Goal: Task Accomplishment & Management: Use online tool/utility

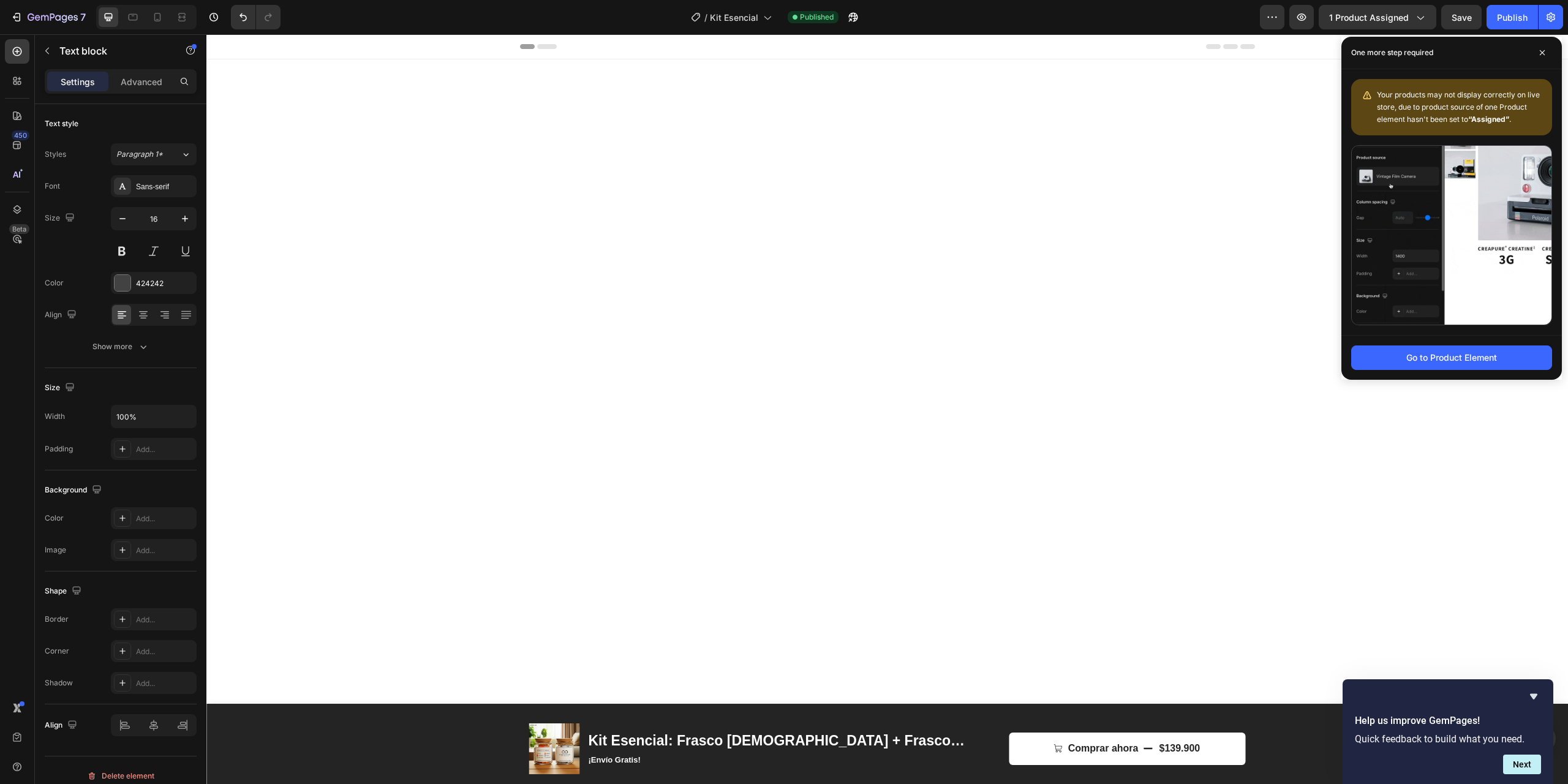
scroll to position [2360, 0]
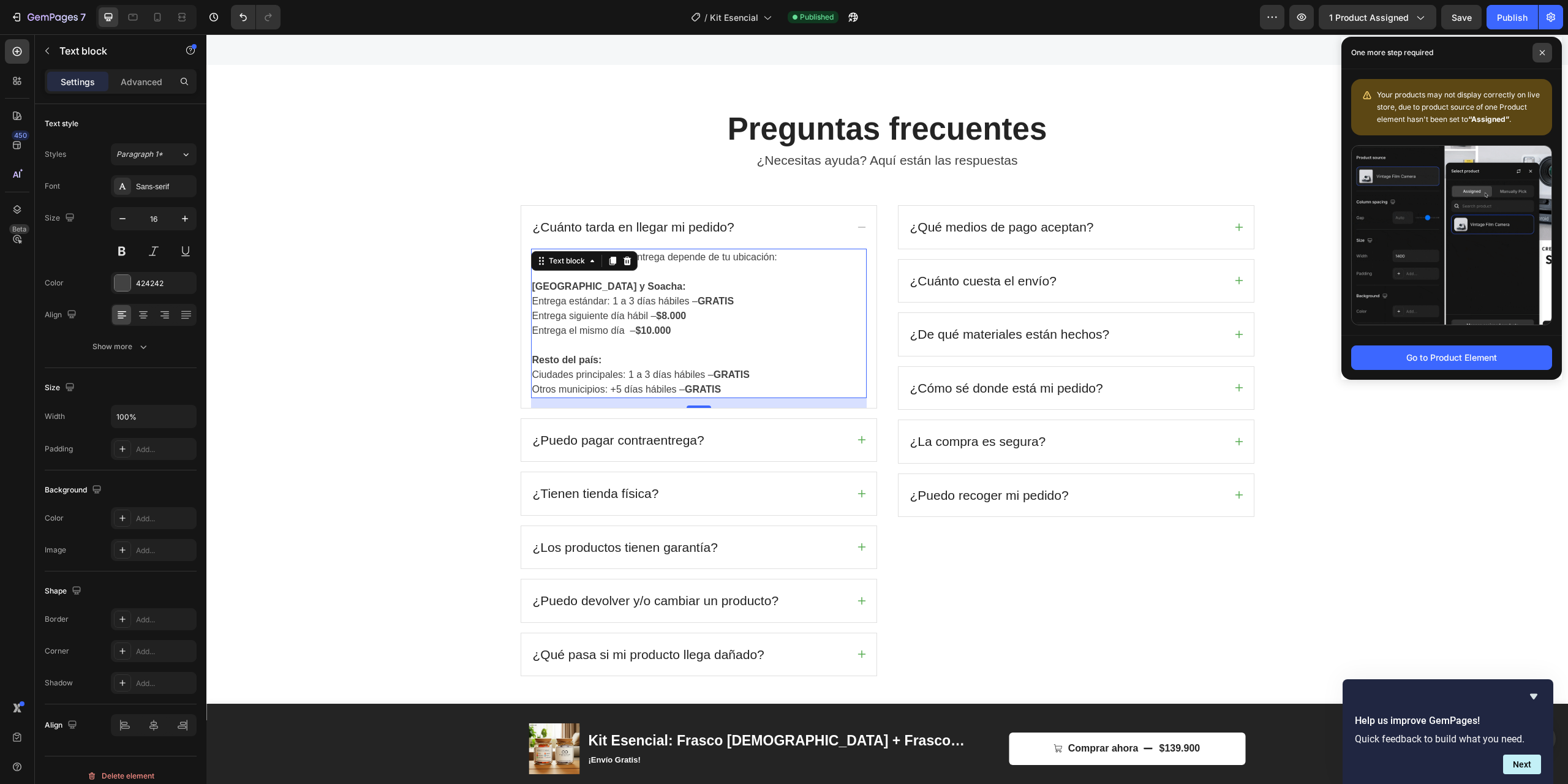
click at [1542, 50] on icon at bounding box center [1542, 53] width 6 height 6
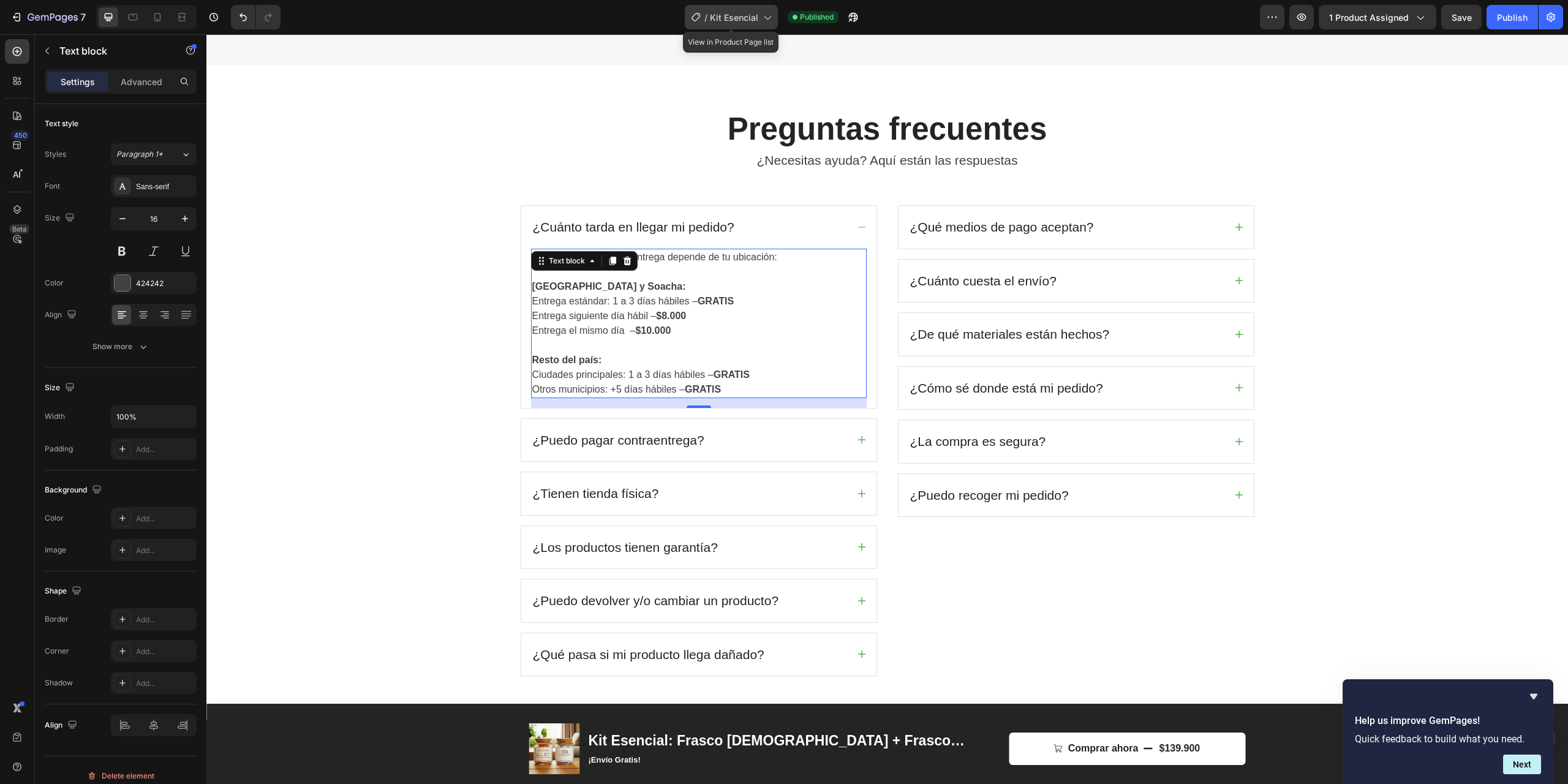
click at [741, 19] on span "Kit Esencial" at bounding box center [734, 16] width 48 height 13
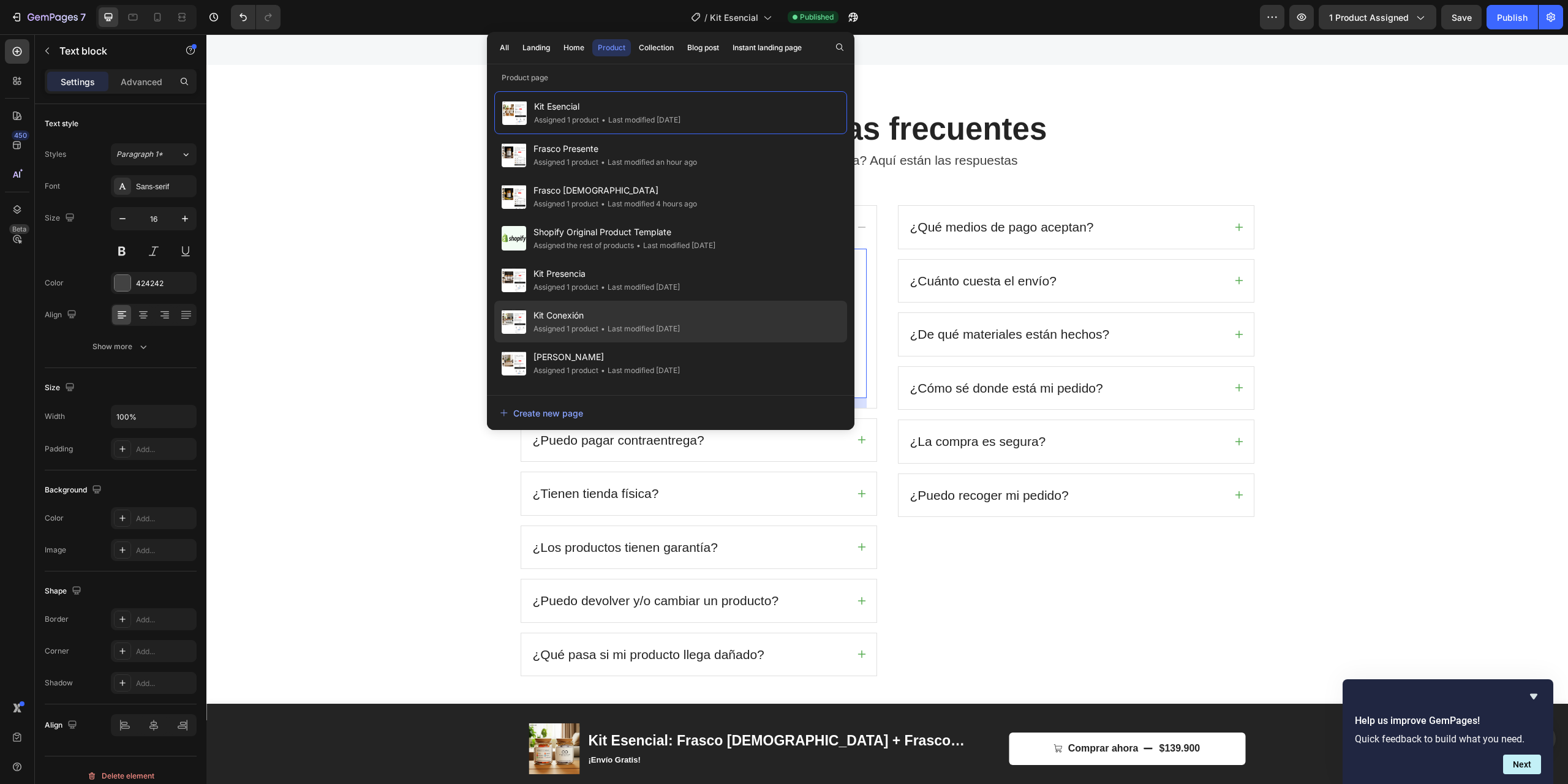
click at [566, 328] on div "Assigned 1 product" at bounding box center [565, 328] width 65 height 13
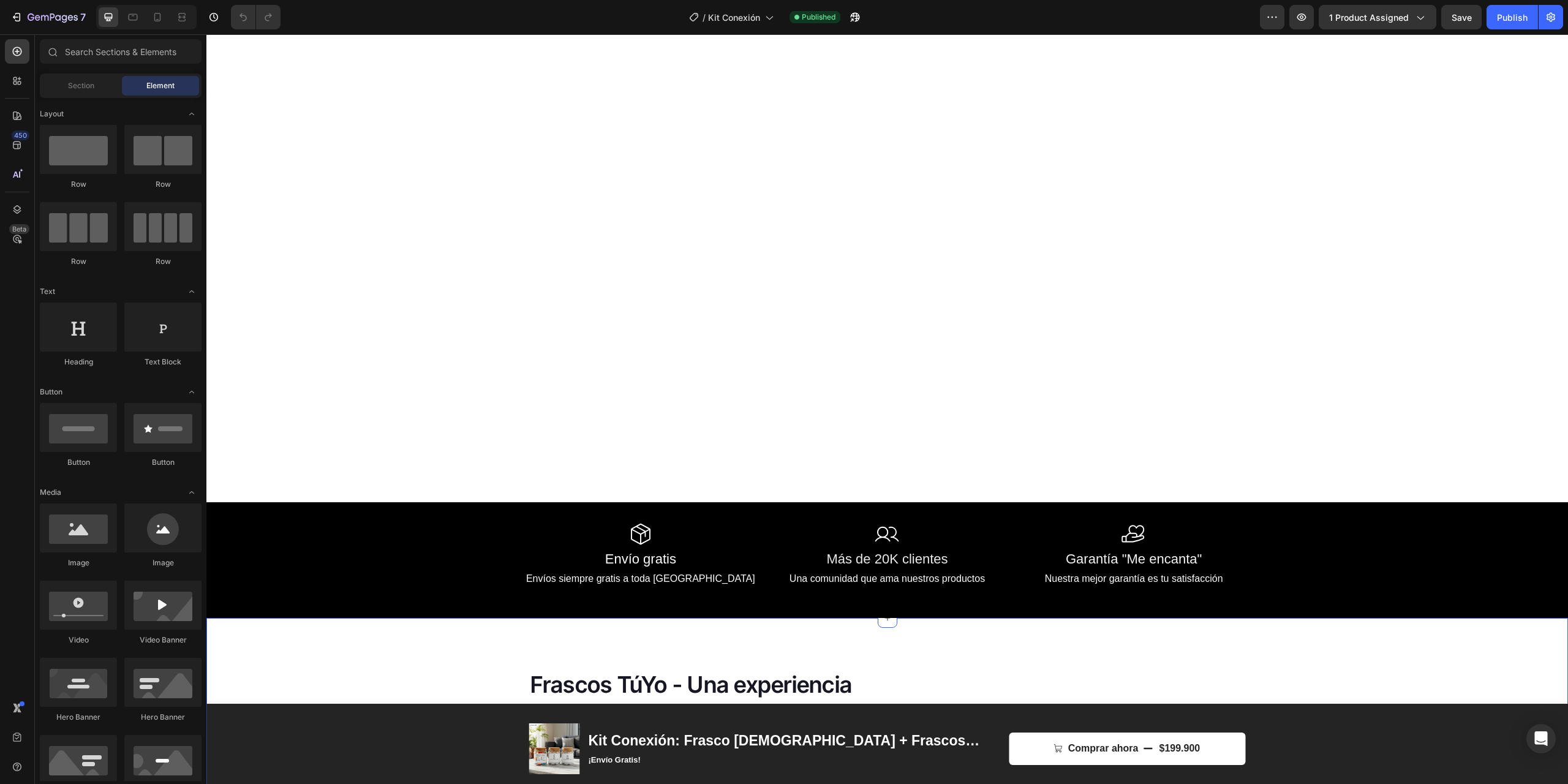
scroll to position [2158, 0]
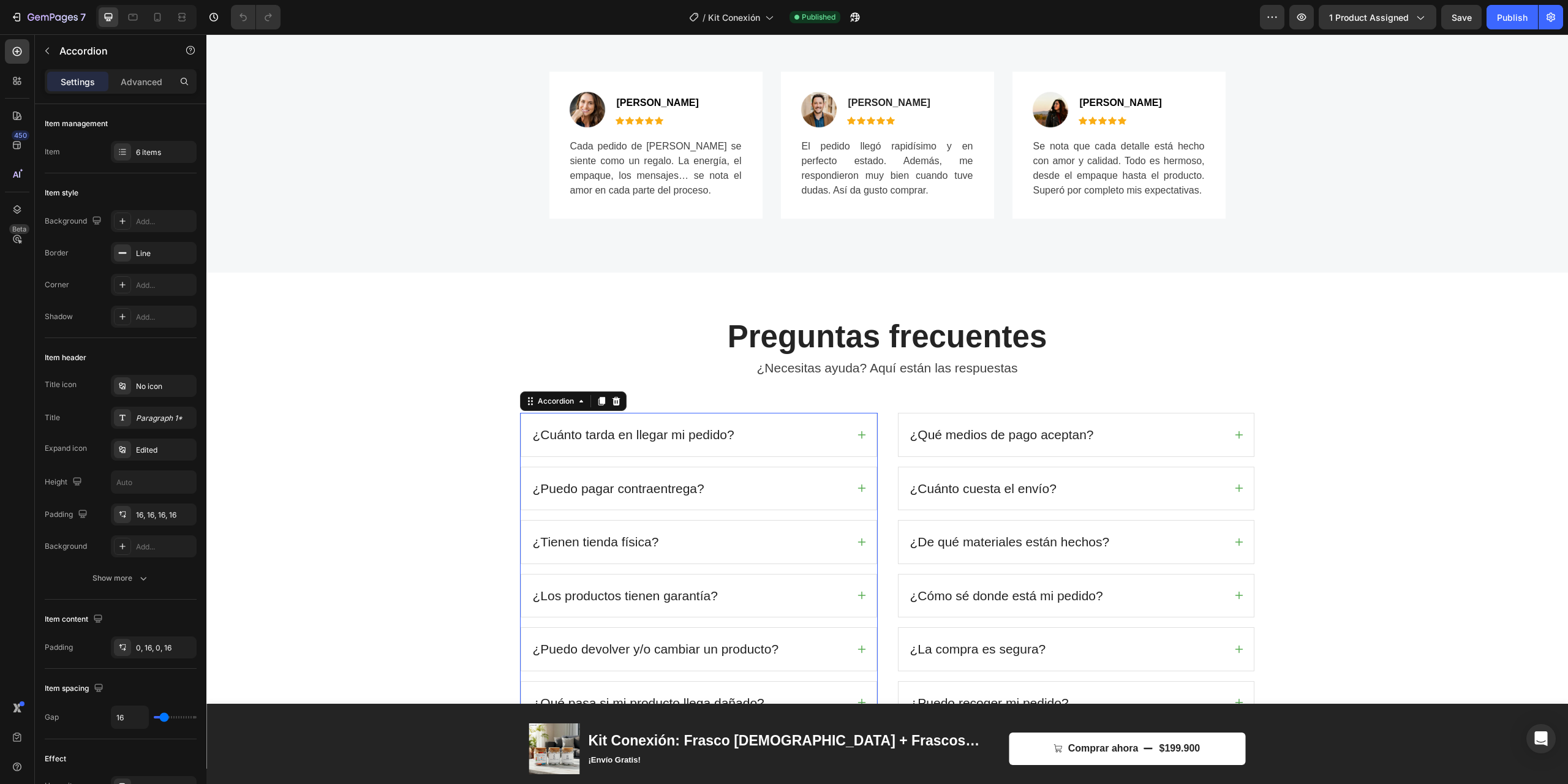
click at [788, 434] on div "¿Cuánto tarda en llegar mi pedido?" at bounding box center [689, 434] width 316 height 23
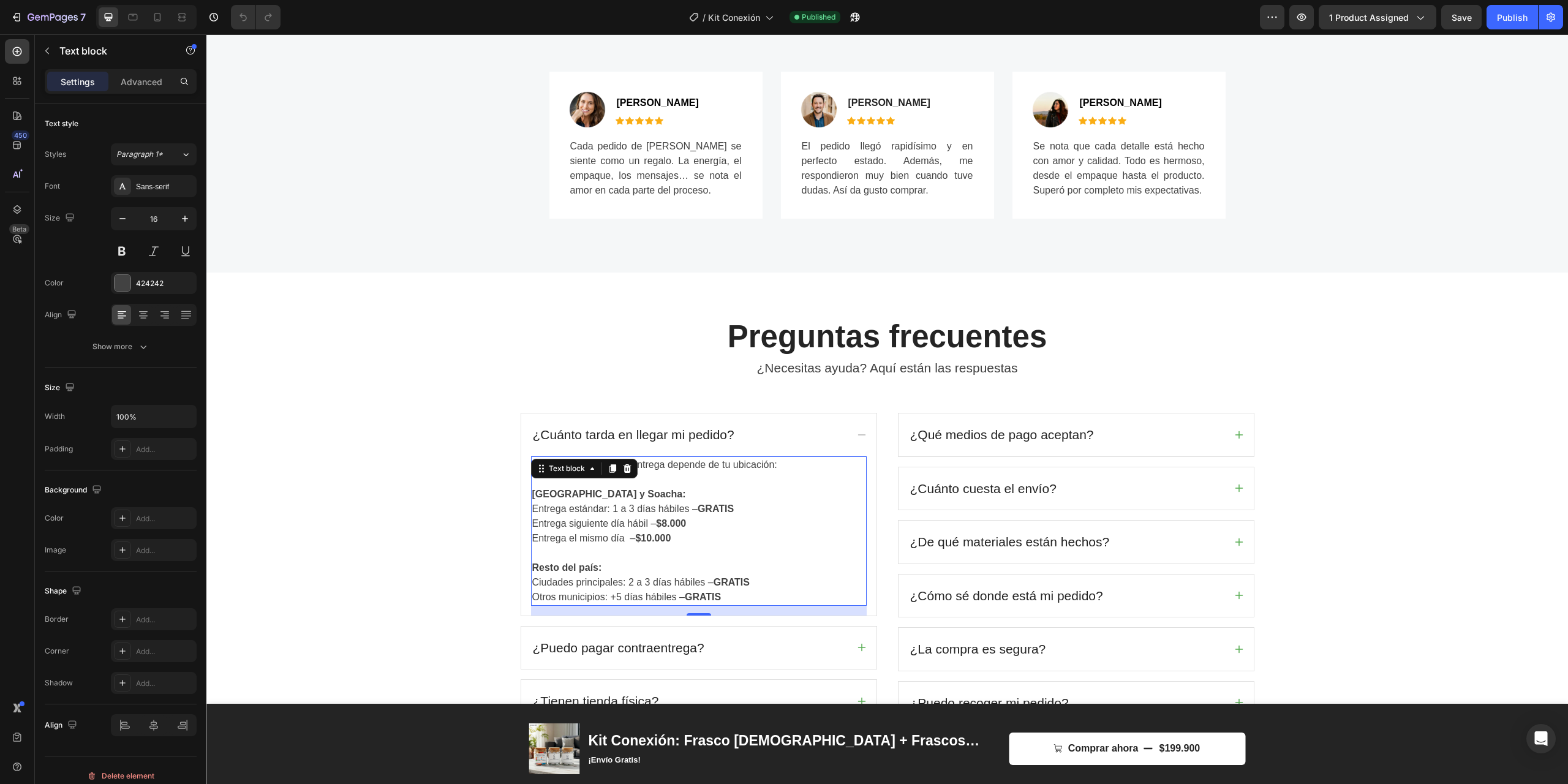
click at [632, 586] on p "Ciudades principales: 2 a 3 días hábiles – GRATIS" at bounding box center [699, 582] width 333 height 14
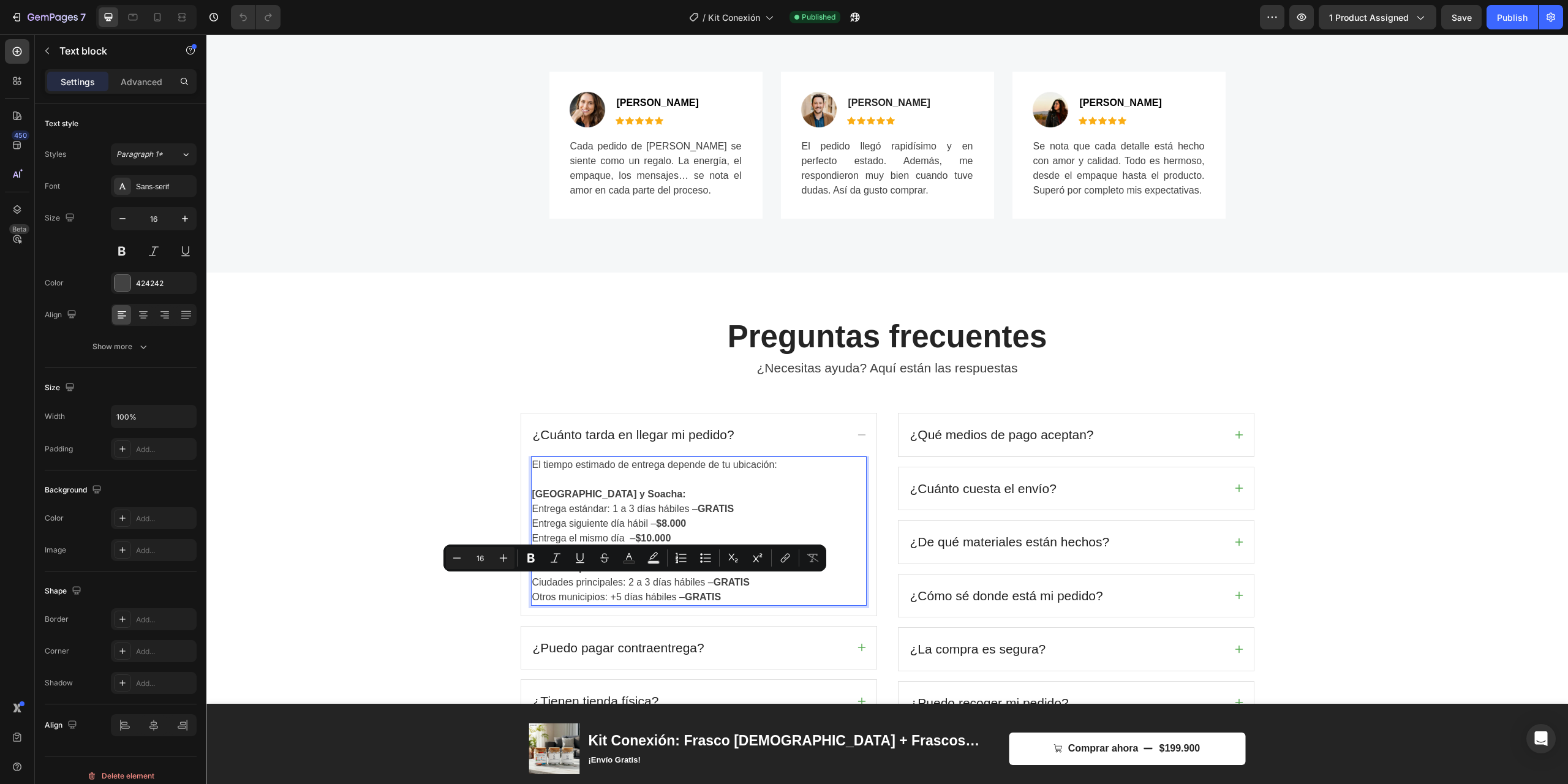
click at [631, 580] on p "Ciudades principales: 2 a 3 días hábiles – GRATIS" at bounding box center [699, 582] width 333 height 14
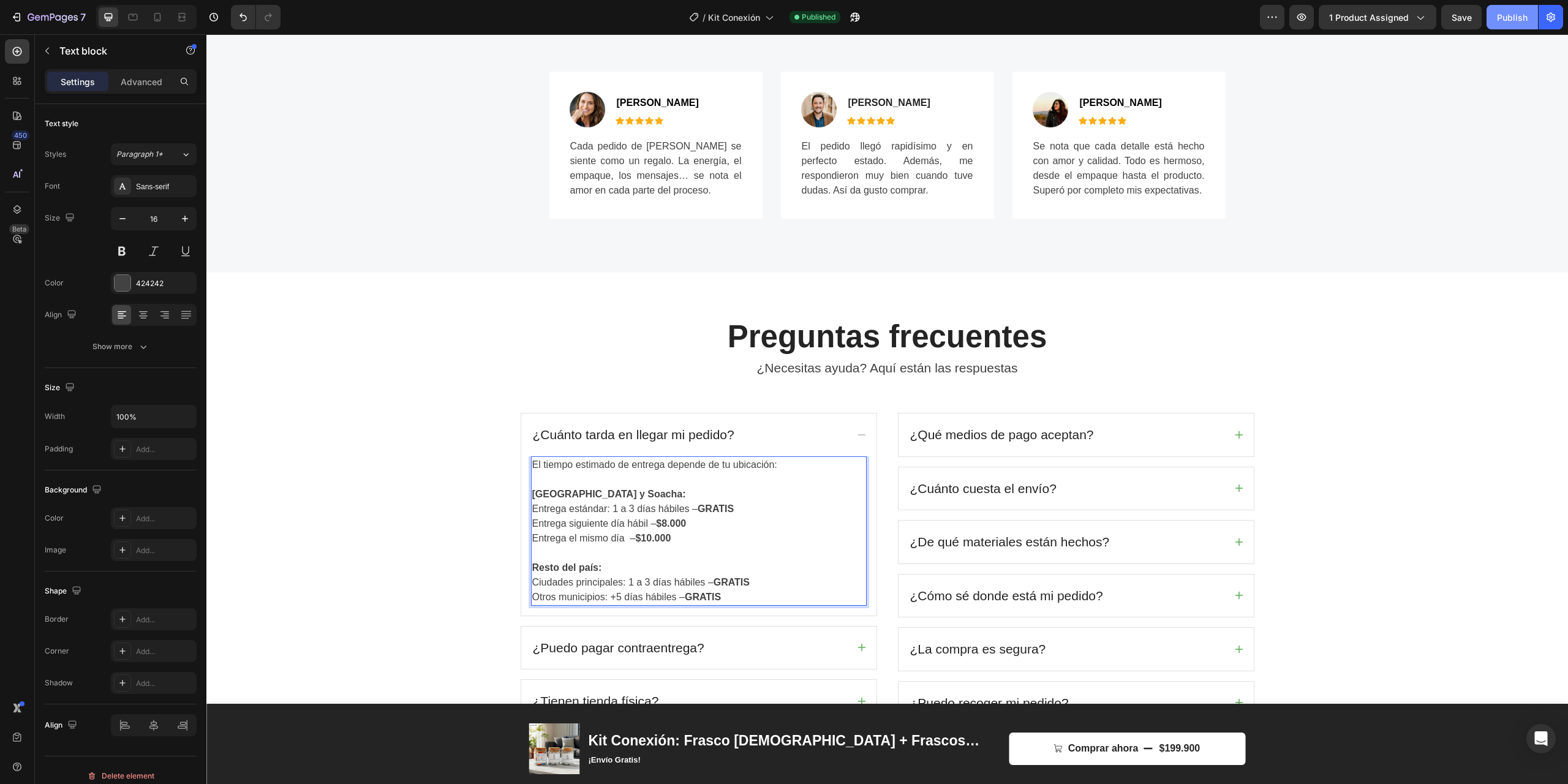
click at [1503, 26] on button "Publish" at bounding box center [1511, 16] width 51 height 24
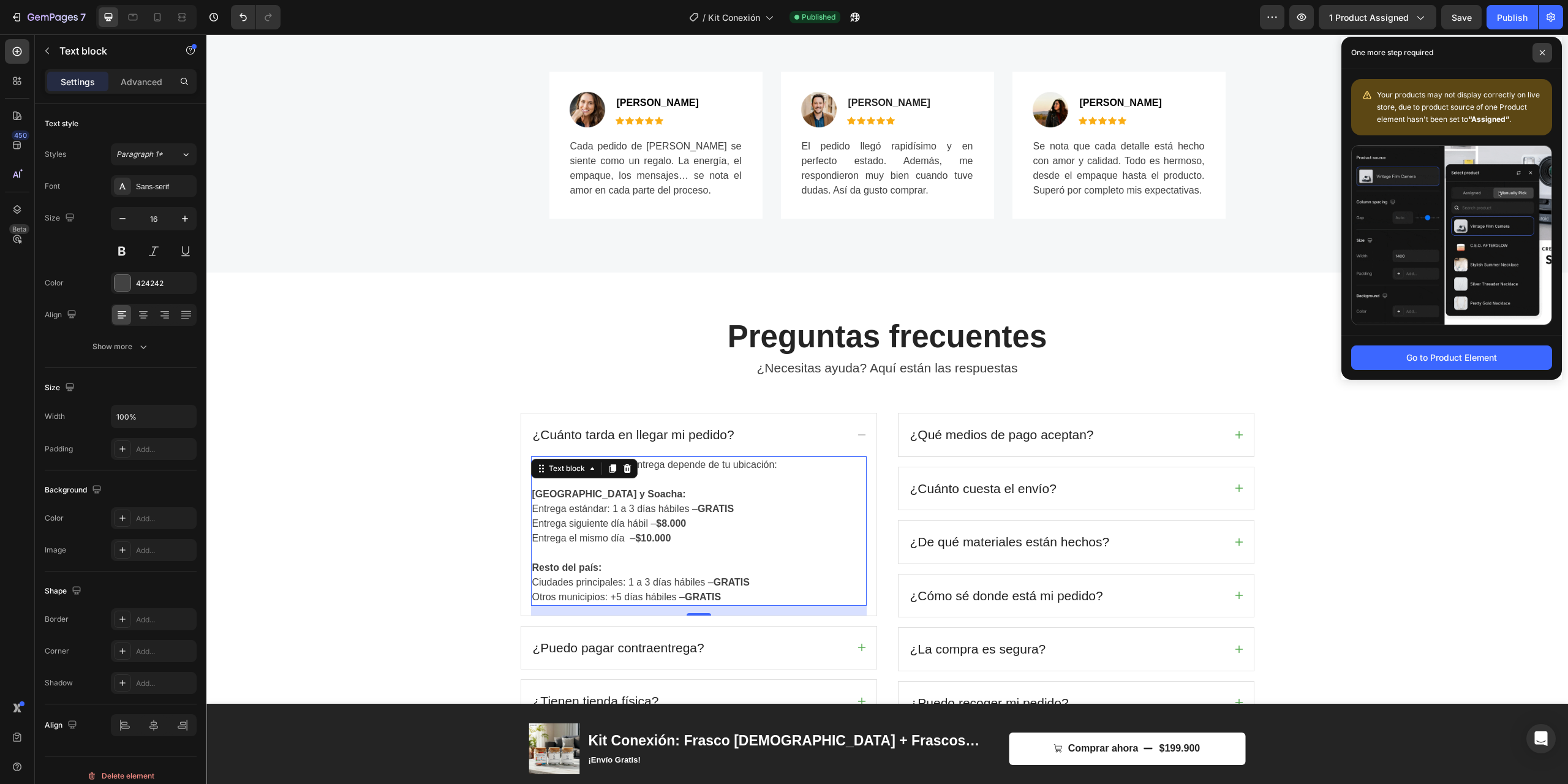
click at [1539, 51] on icon at bounding box center [1542, 53] width 6 height 6
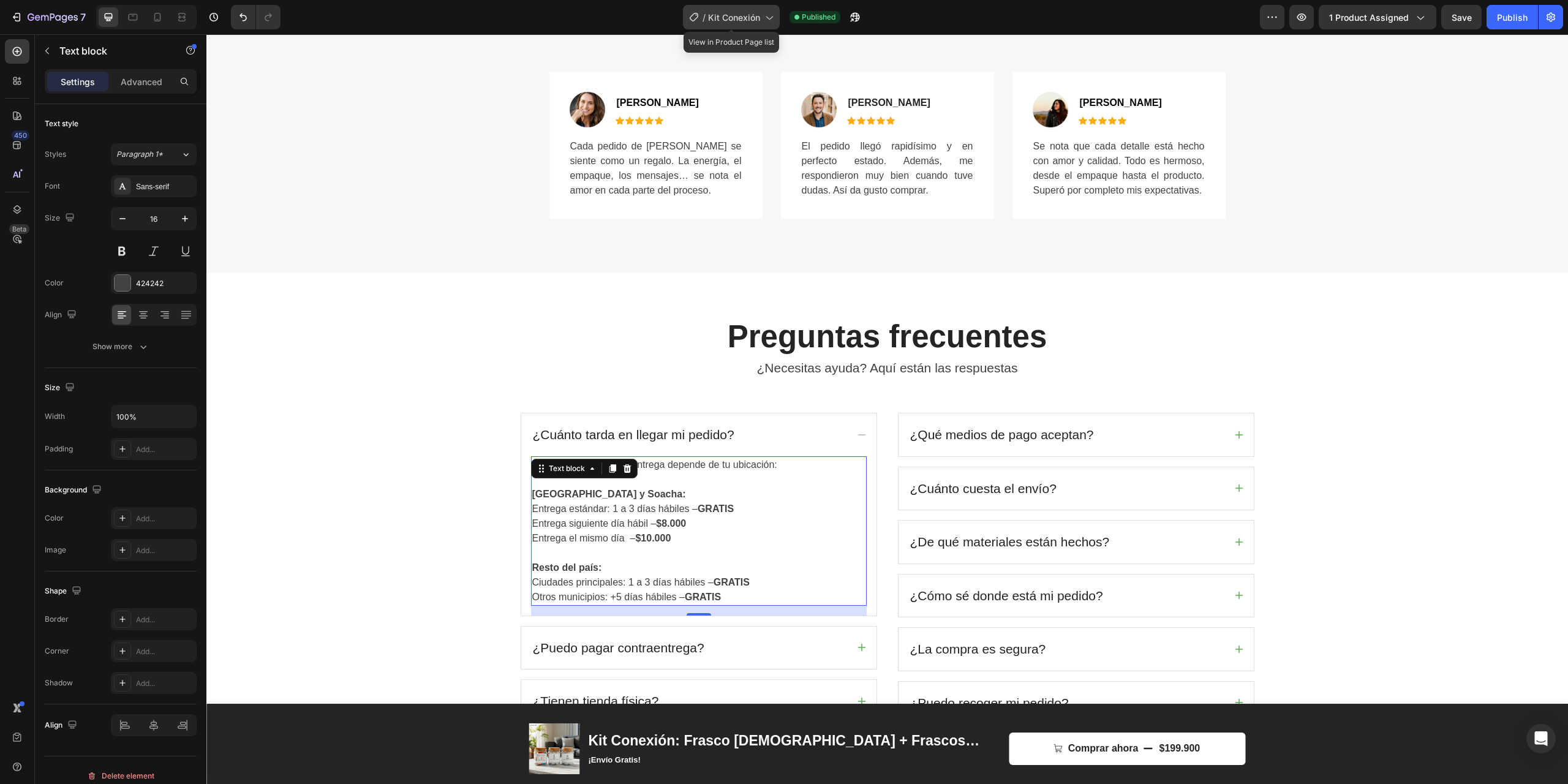
click at [712, 14] on span "Kit Conexión" at bounding box center [734, 16] width 52 height 13
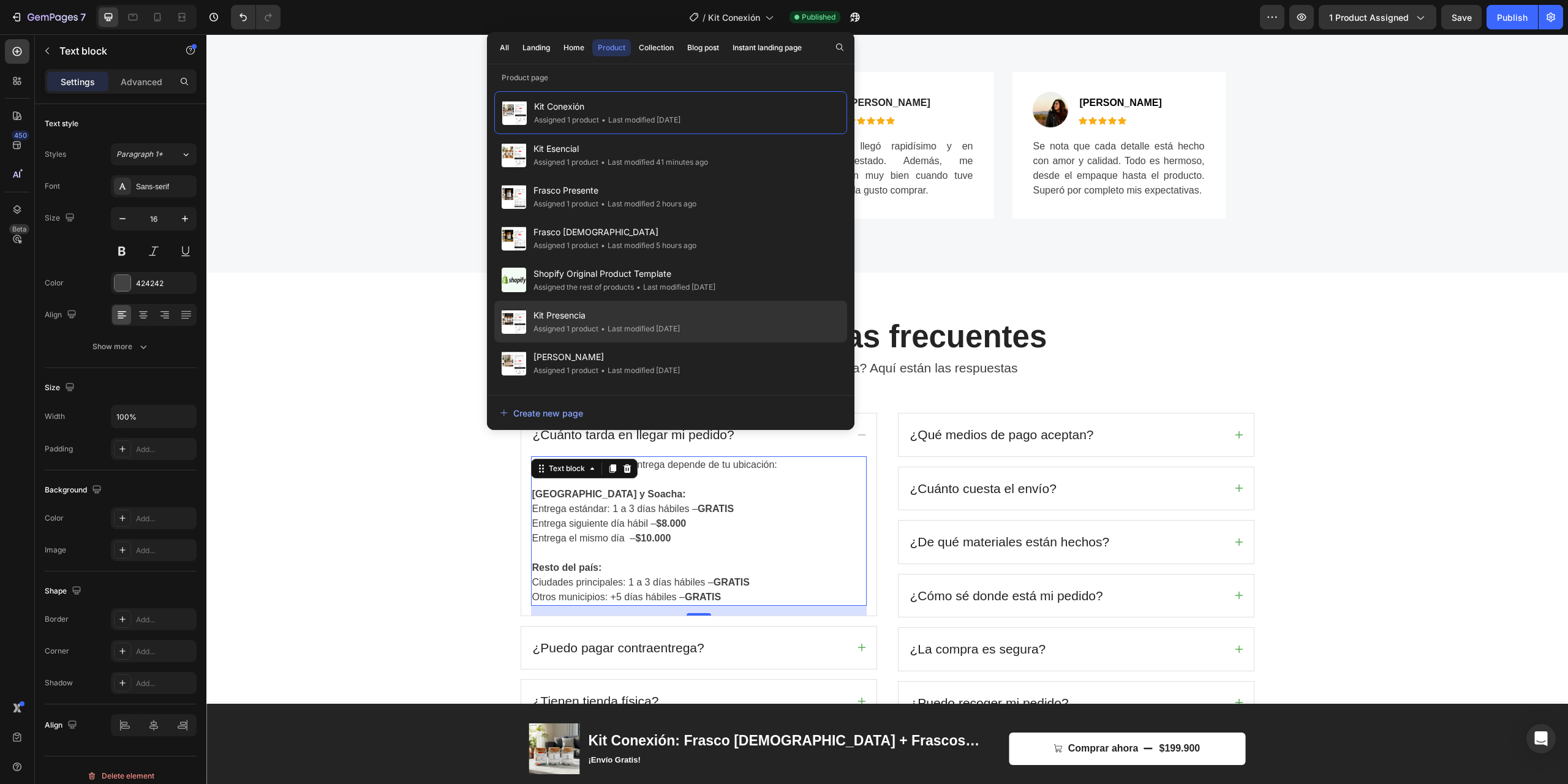
click at [576, 321] on span "Kit Presencia" at bounding box center [607, 315] width 146 height 14
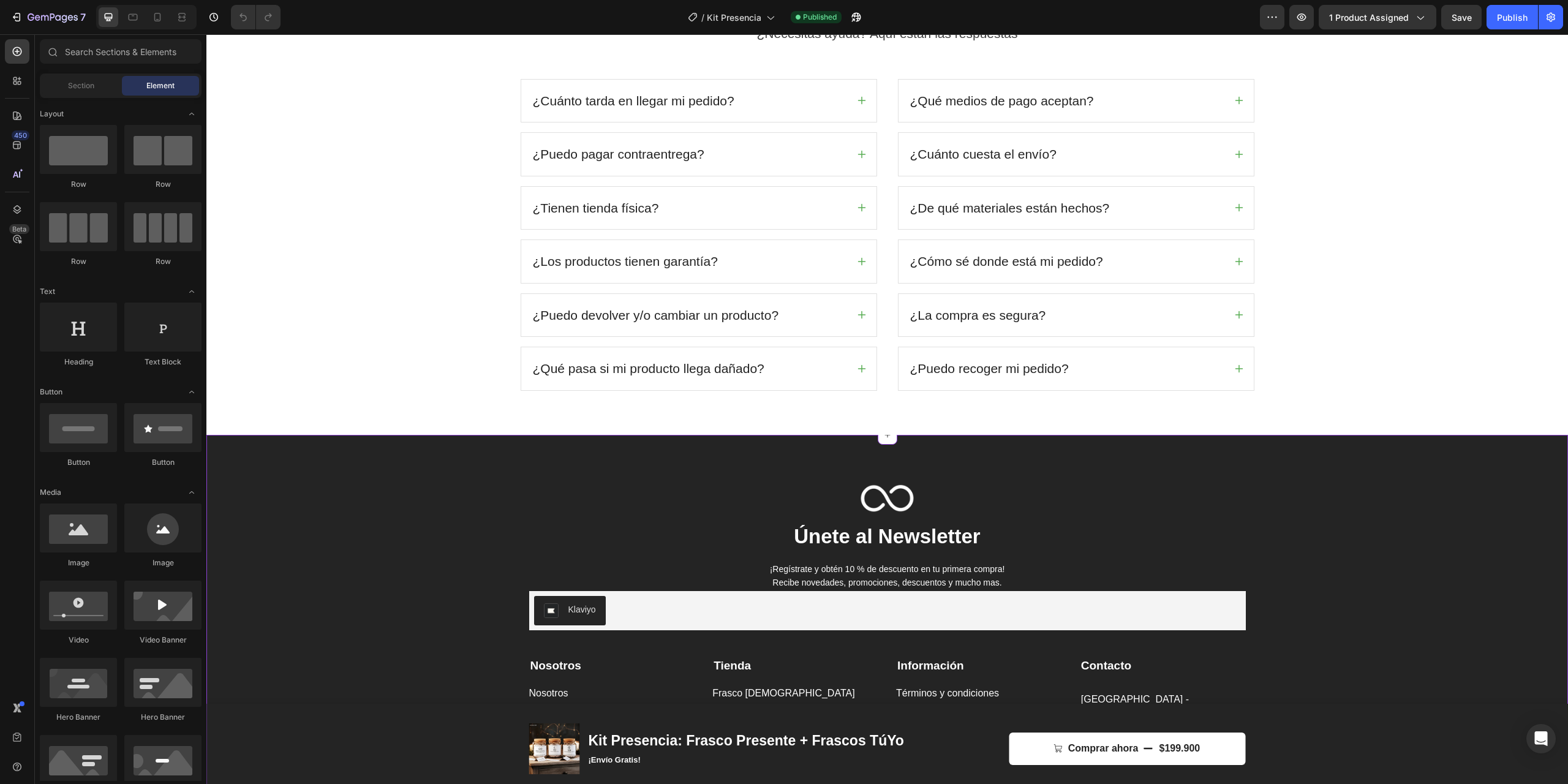
scroll to position [2482, 0]
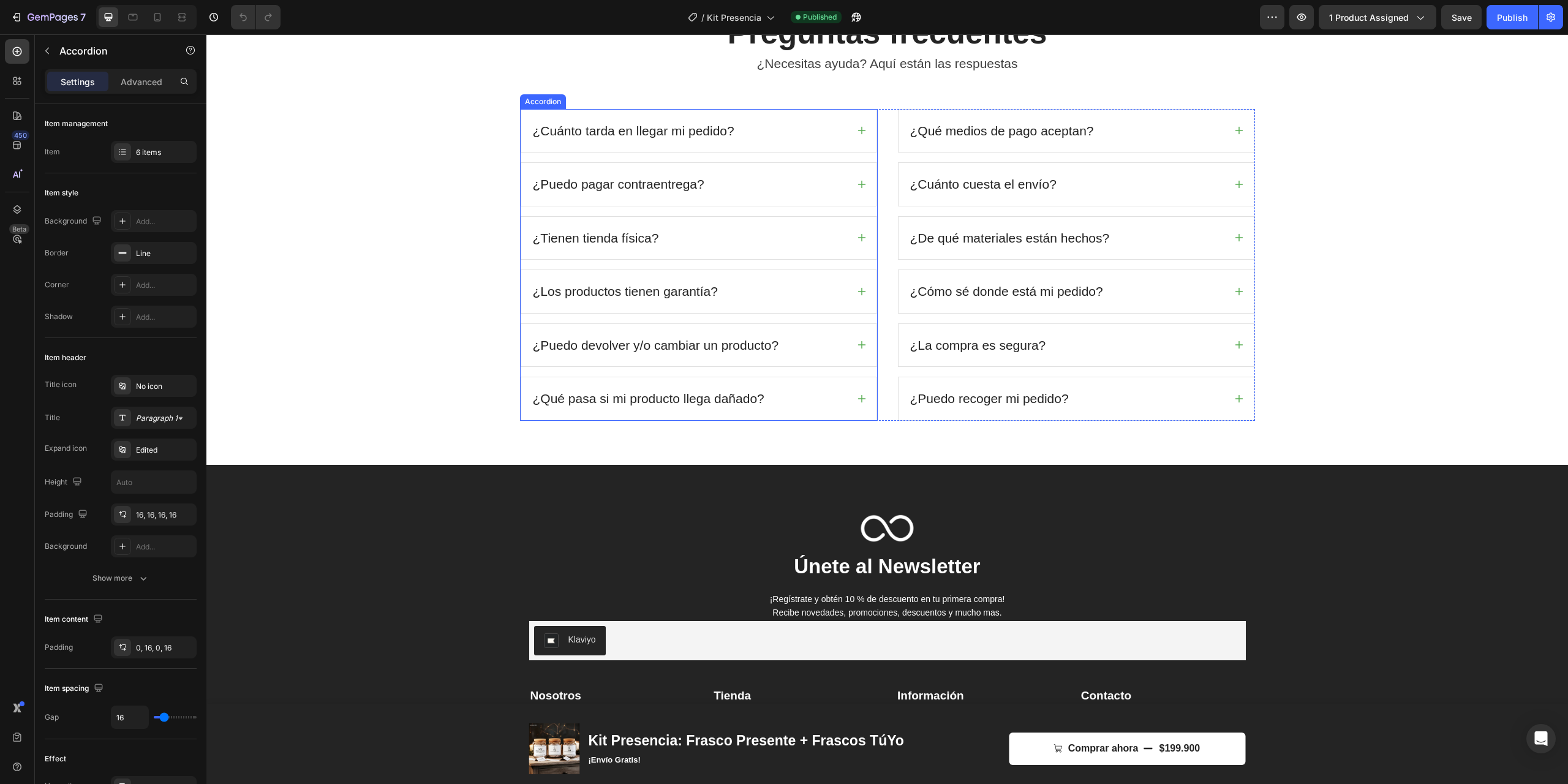
click at [860, 129] on icon at bounding box center [862, 130] width 10 height 10
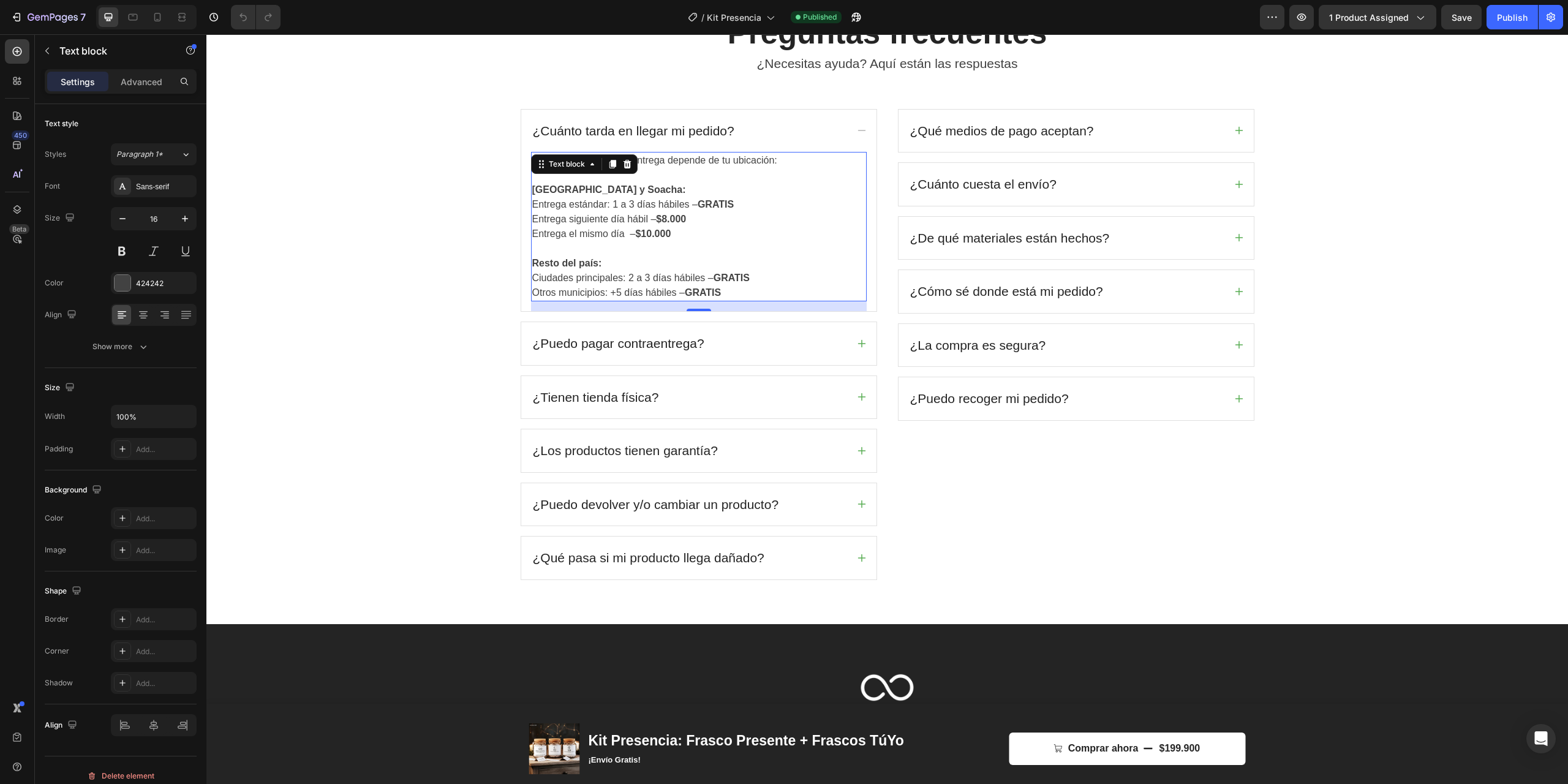
click at [640, 280] on p "Ciudades principales: 2 a 3 días hábiles – GRATIS" at bounding box center [699, 277] width 333 height 14
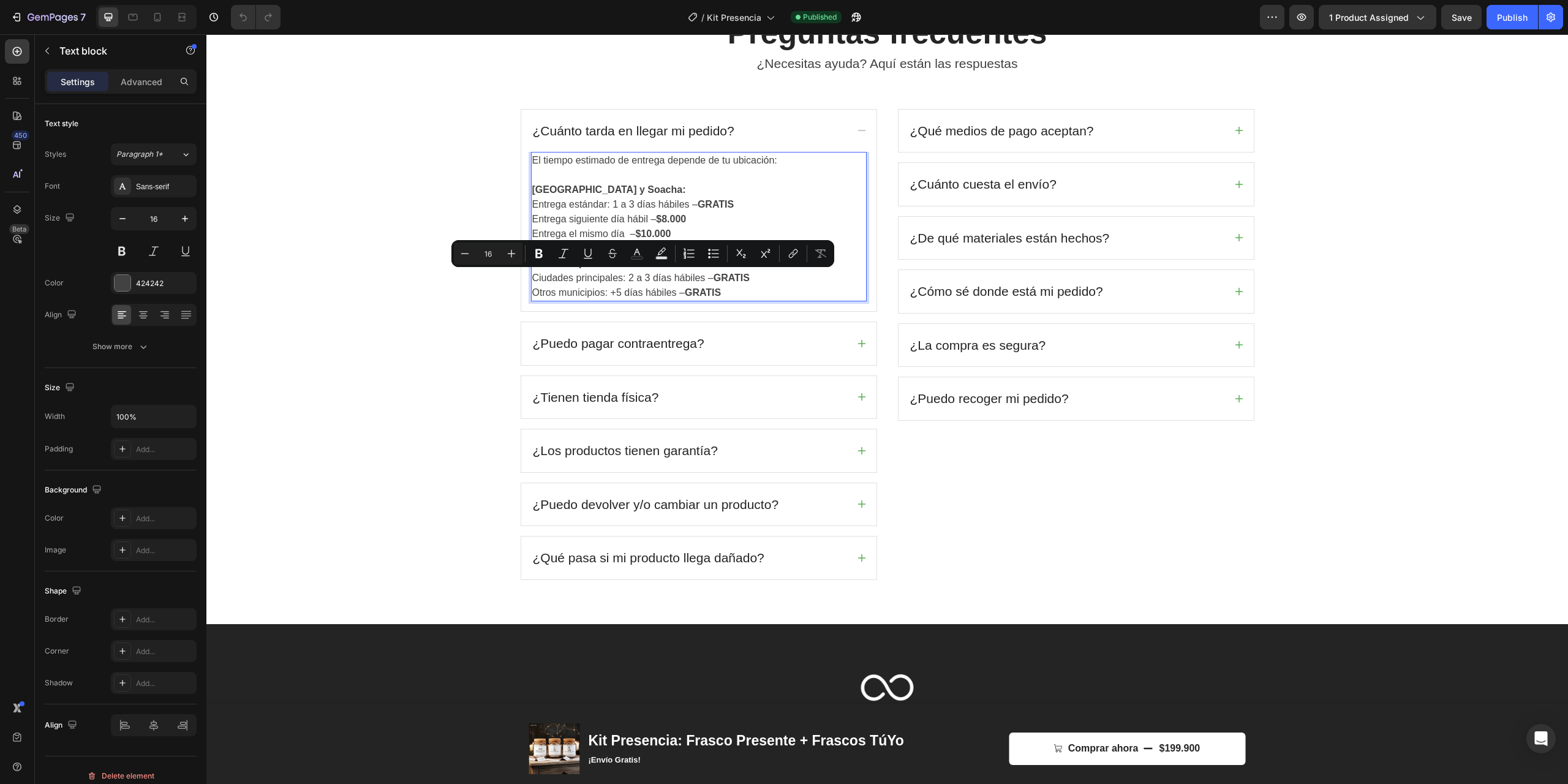
click at [630, 278] on p "Ciudades principales: 2 a 3 días hábiles – GRATIS" at bounding box center [699, 277] width 333 height 14
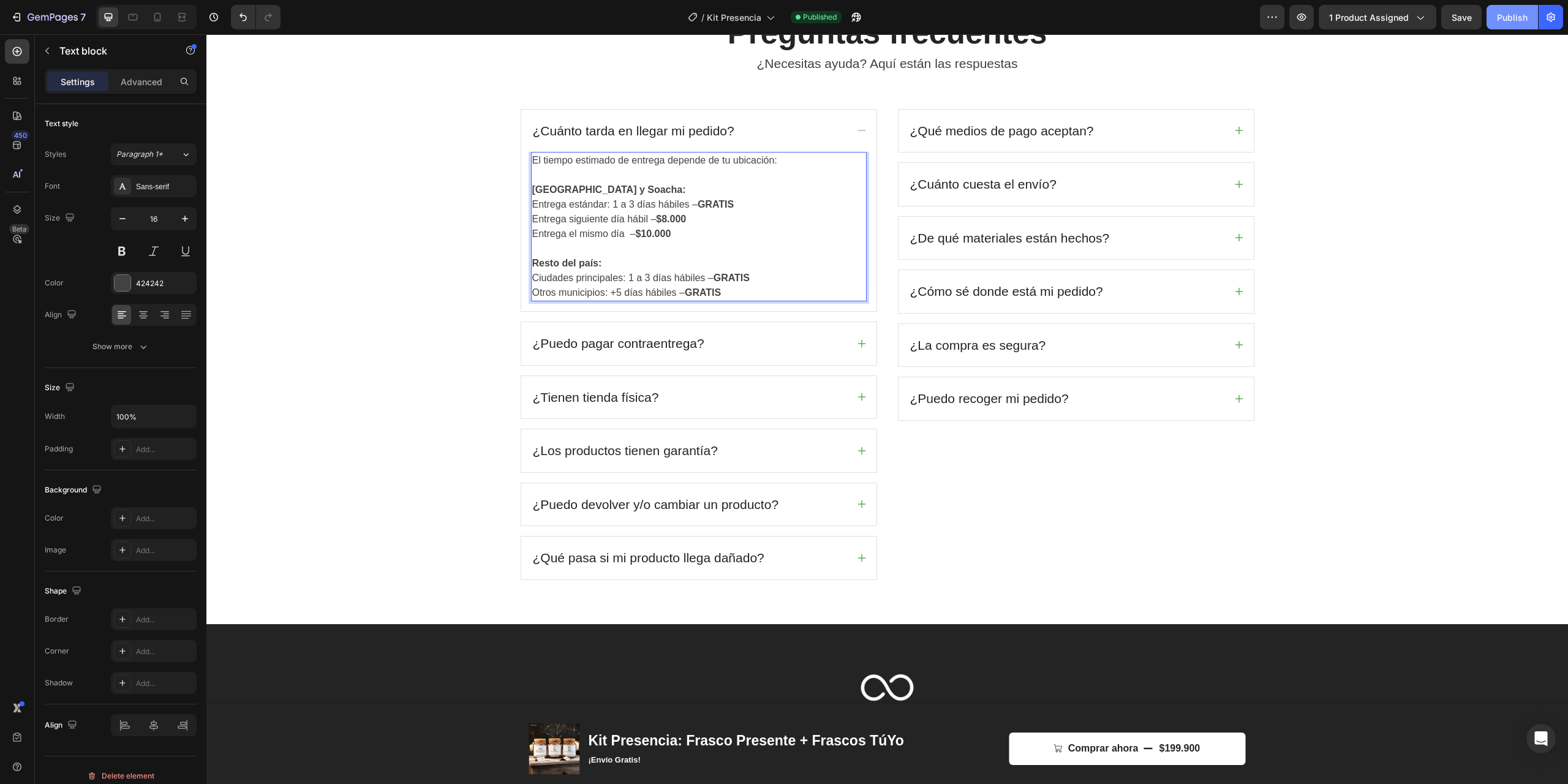
click at [1513, 21] on div "Publish" at bounding box center [1512, 16] width 31 height 13
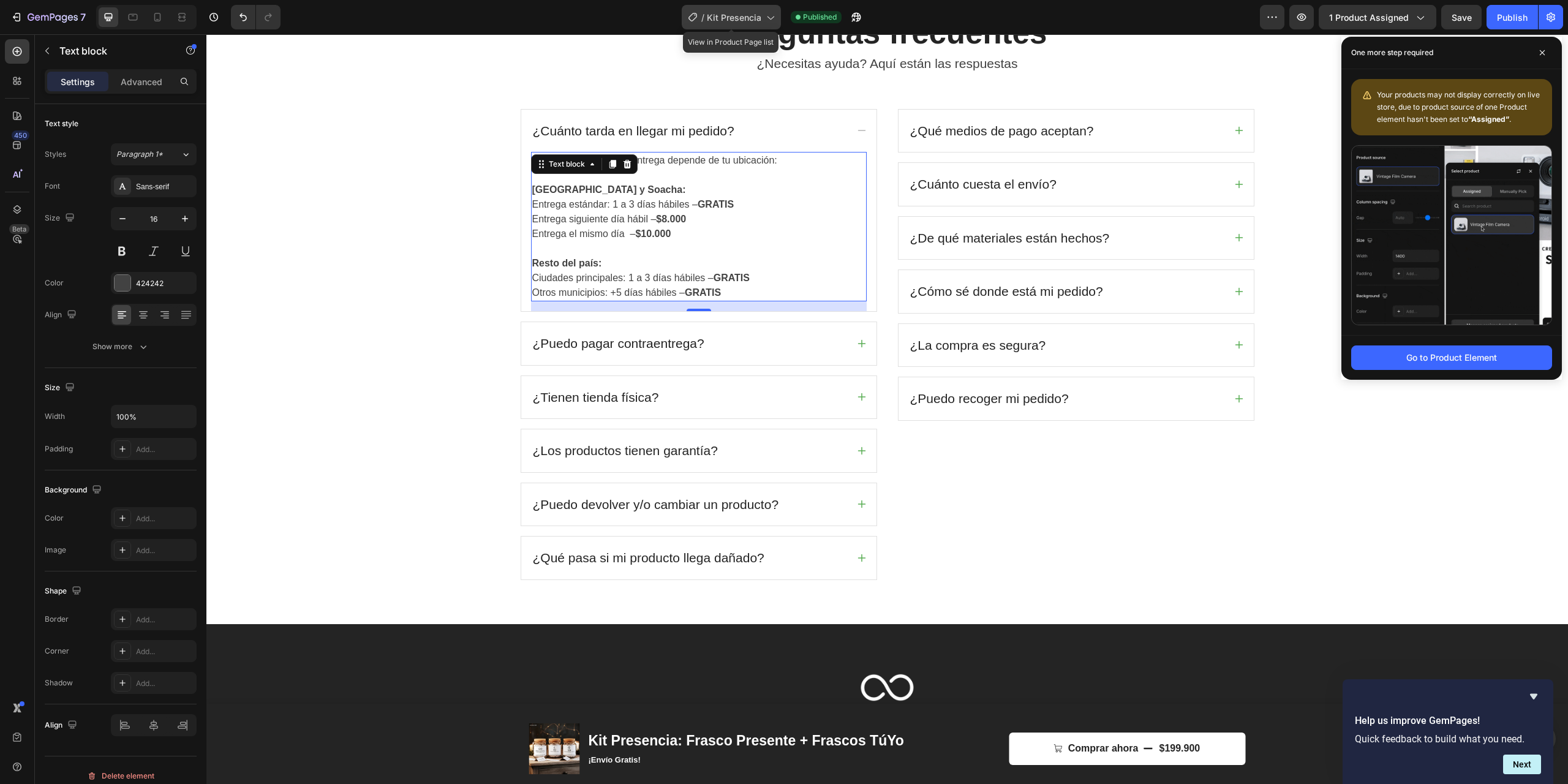
click at [721, 15] on span "Kit Presencia" at bounding box center [734, 16] width 55 height 13
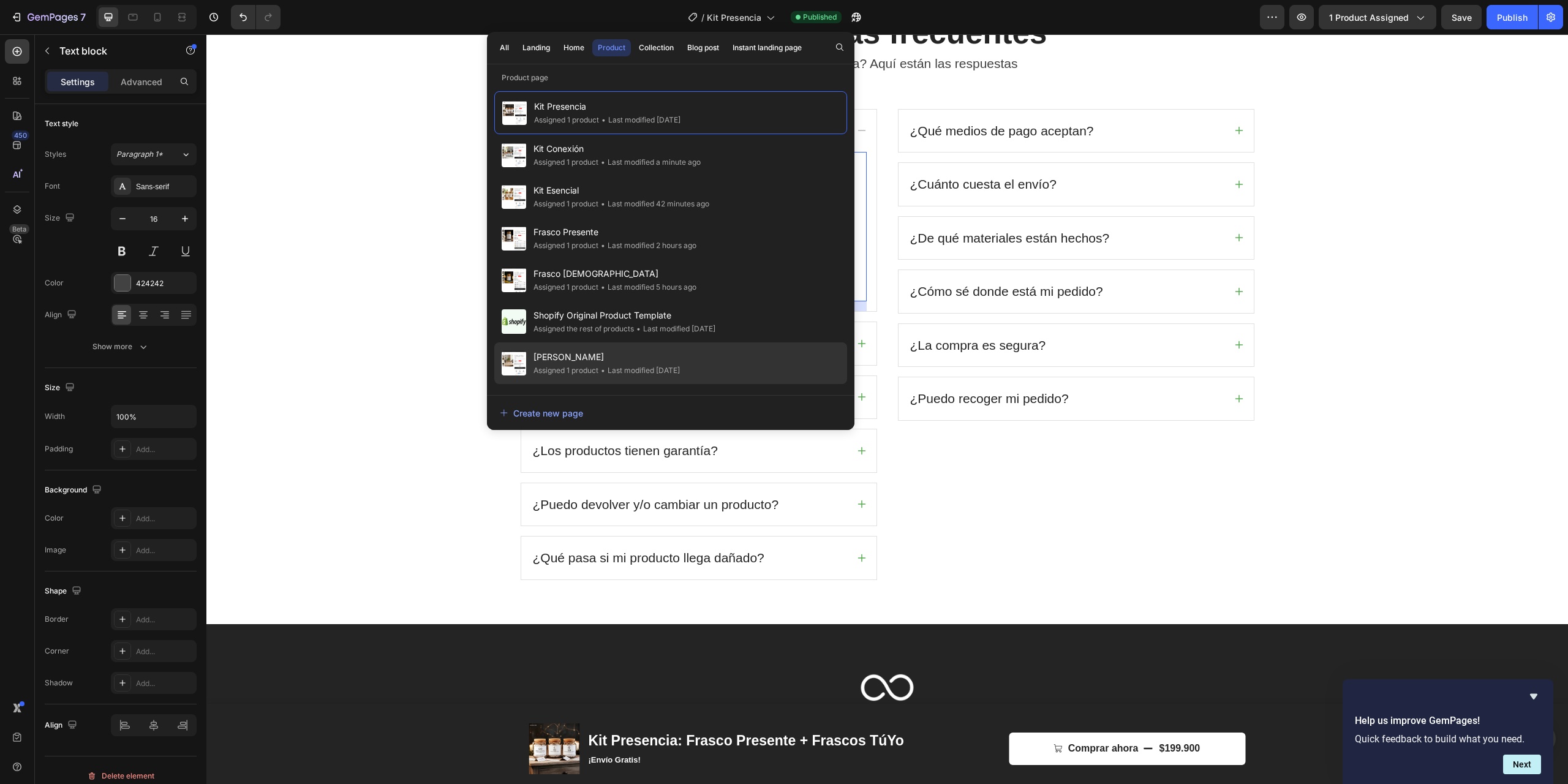
click at [556, 367] on div "Assigned 1 product" at bounding box center [565, 370] width 65 height 13
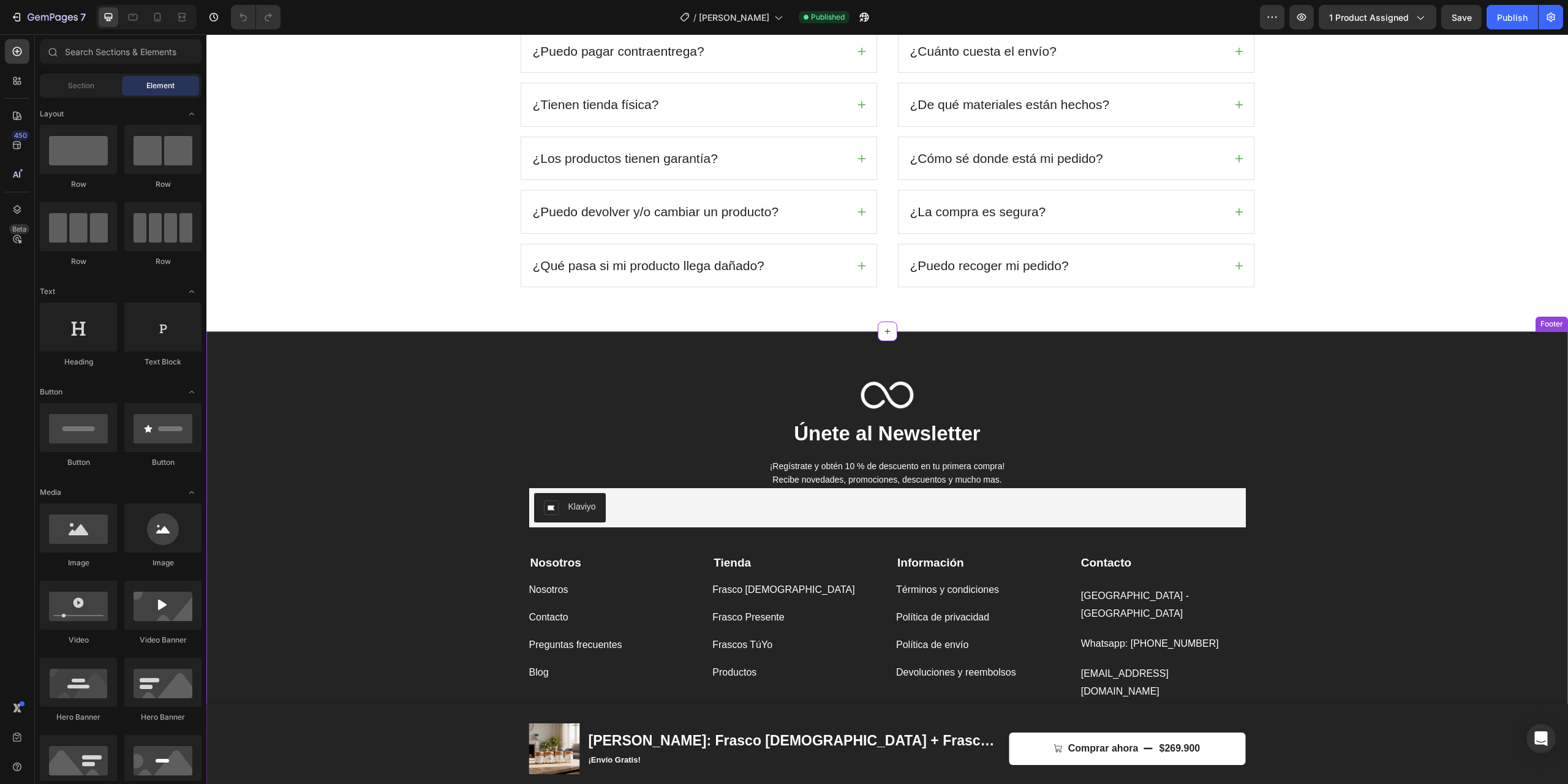
scroll to position [2658, 0]
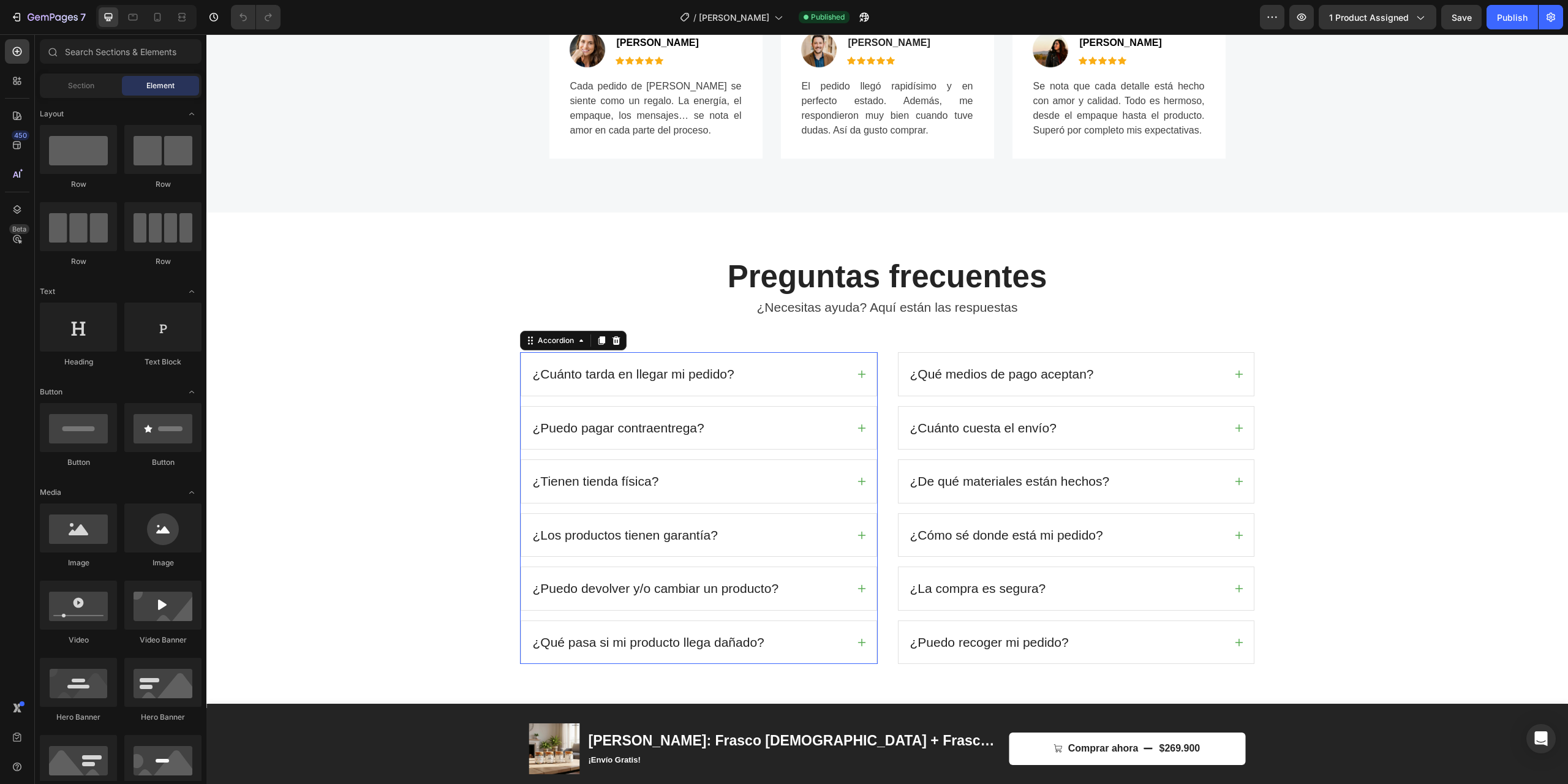
click at [866, 371] on div "¿Cuánto tarda en llegar mi pedido?" at bounding box center [698, 374] width 355 height 43
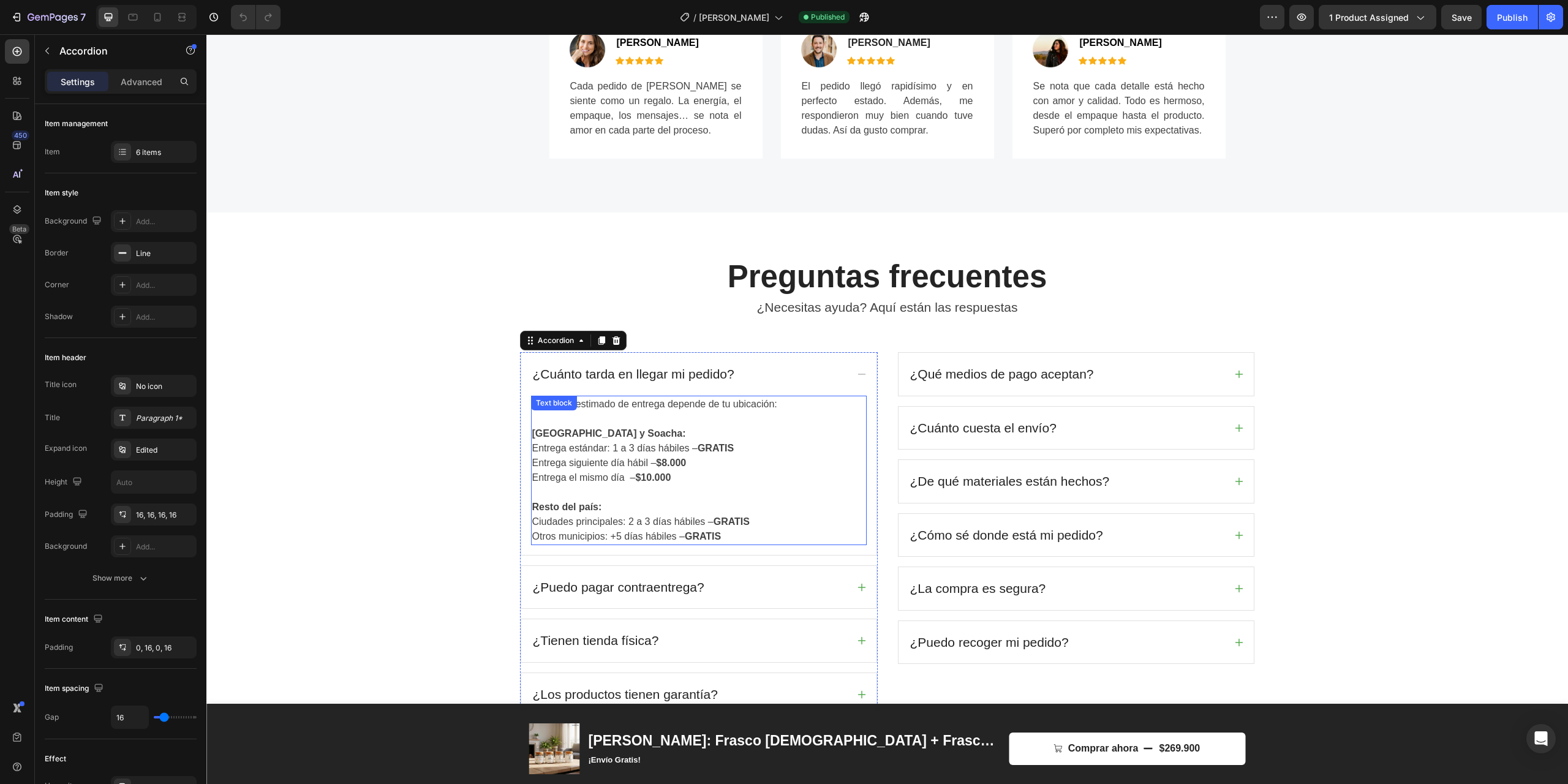
click at [625, 522] on p "Ciudades principales: 2 a 3 días hábiles – GRATIS" at bounding box center [699, 521] width 333 height 14
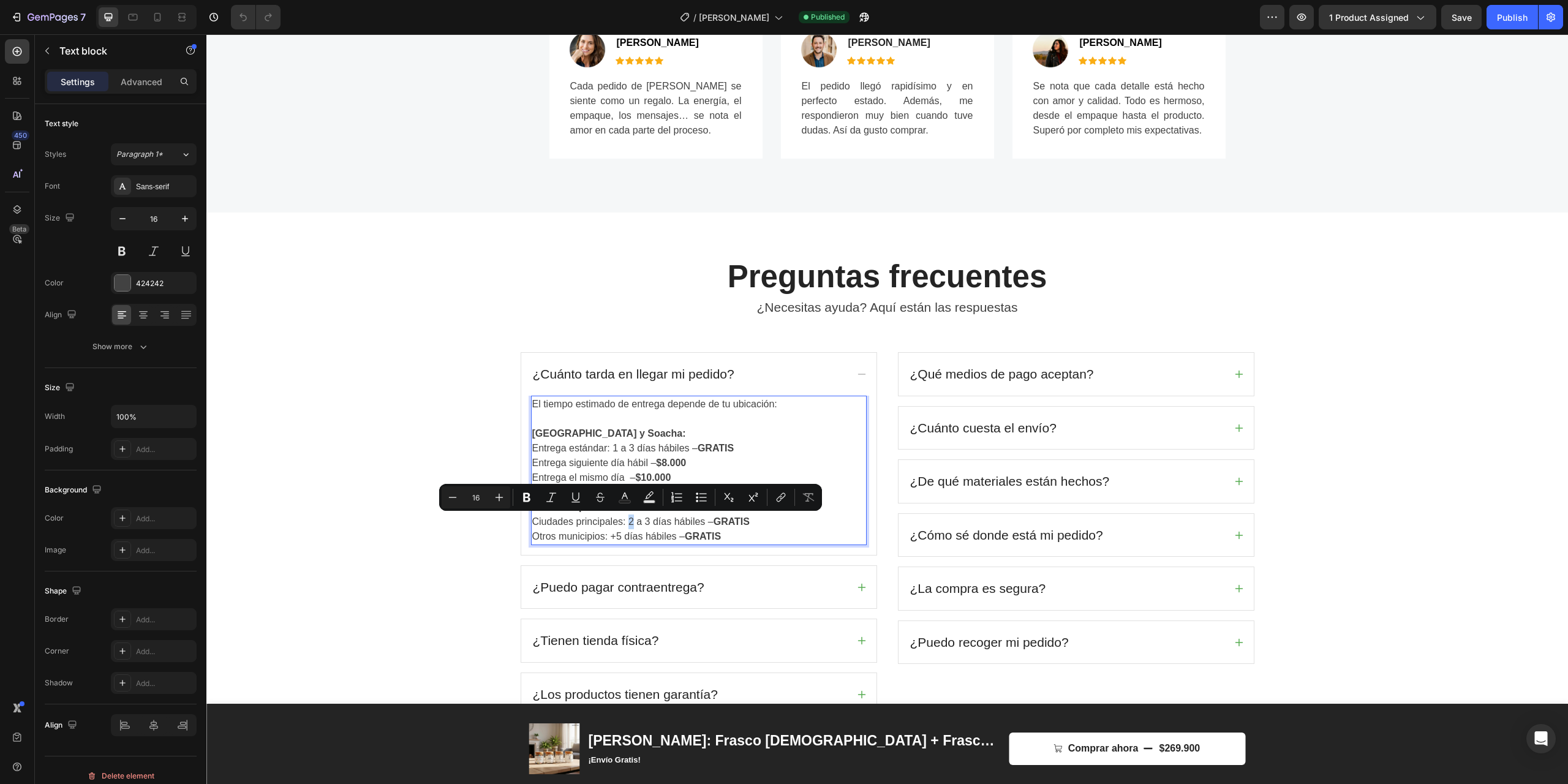
click at [630, 522] on p "Ciudades principales: 2 a 3 días hábiles – GRATIS" at bounding box center [699, 521] width 333 height 14
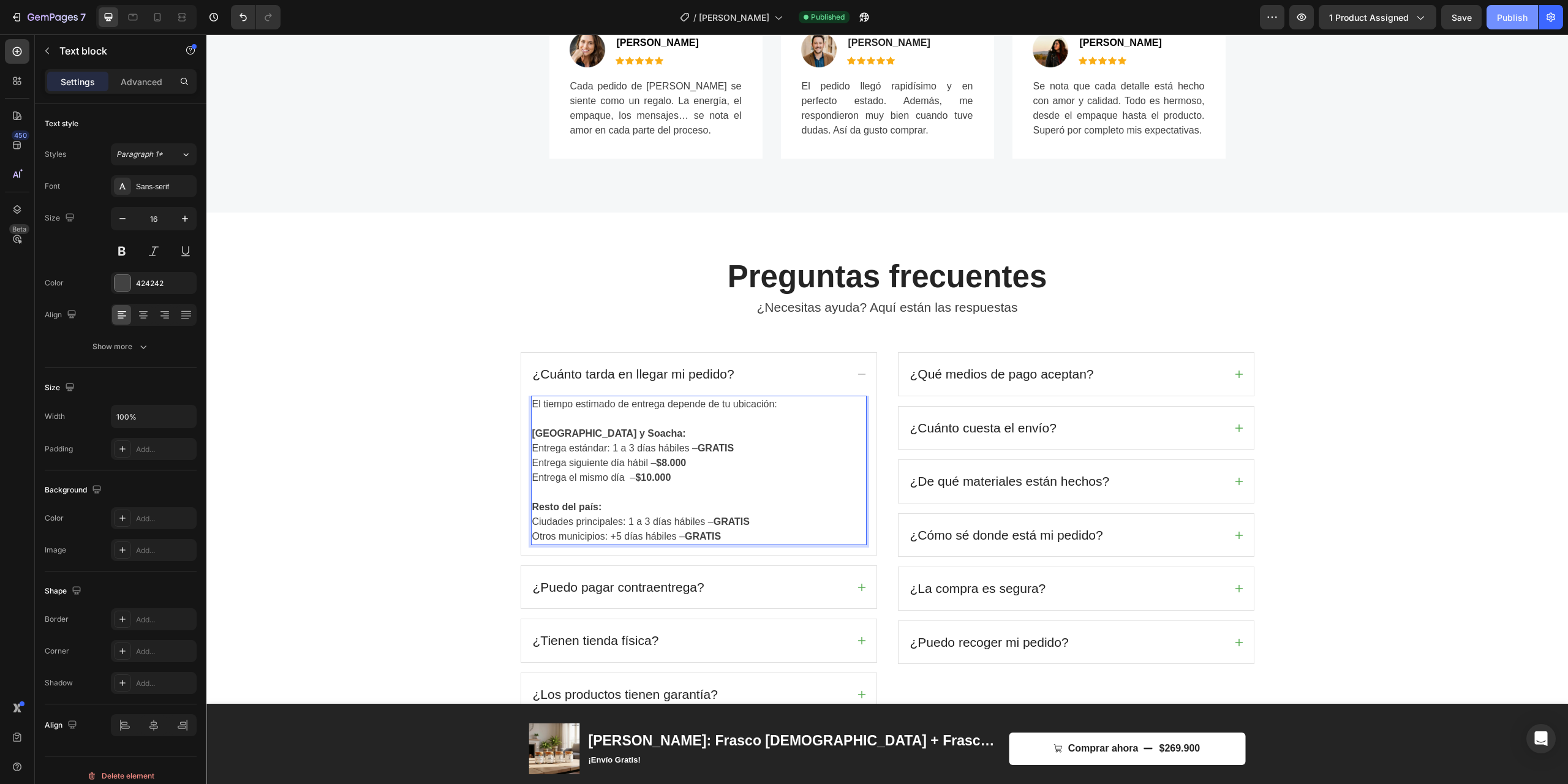
click at [1513, 23] on div "Publish" at bounding box center [1512, 16] width 31 height 13
